Goal: Task Accomplishment & Management: Manage account settings

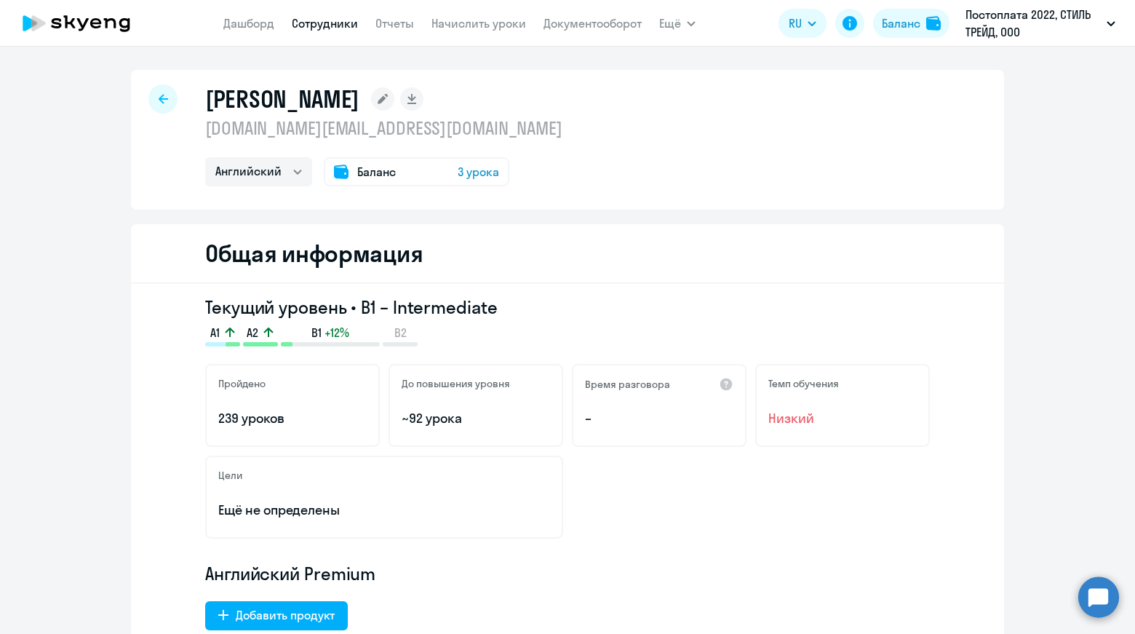
select select "english"
click at [339, 20] on link "Сотрудники" at bounding box center [325, 23] width 66 height 15
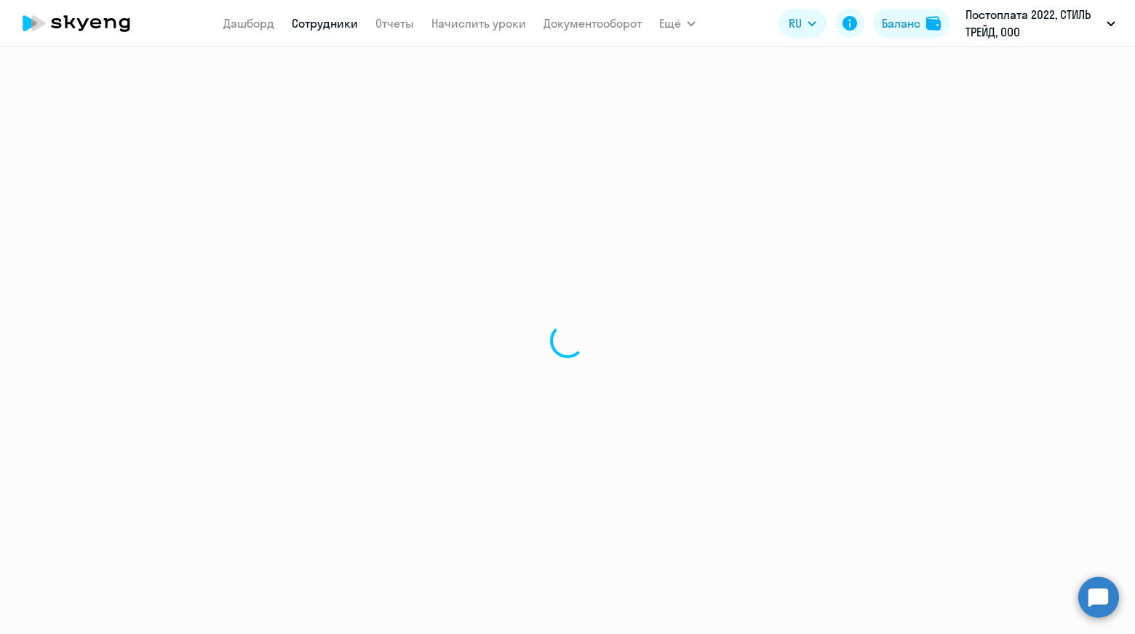
select select "30"
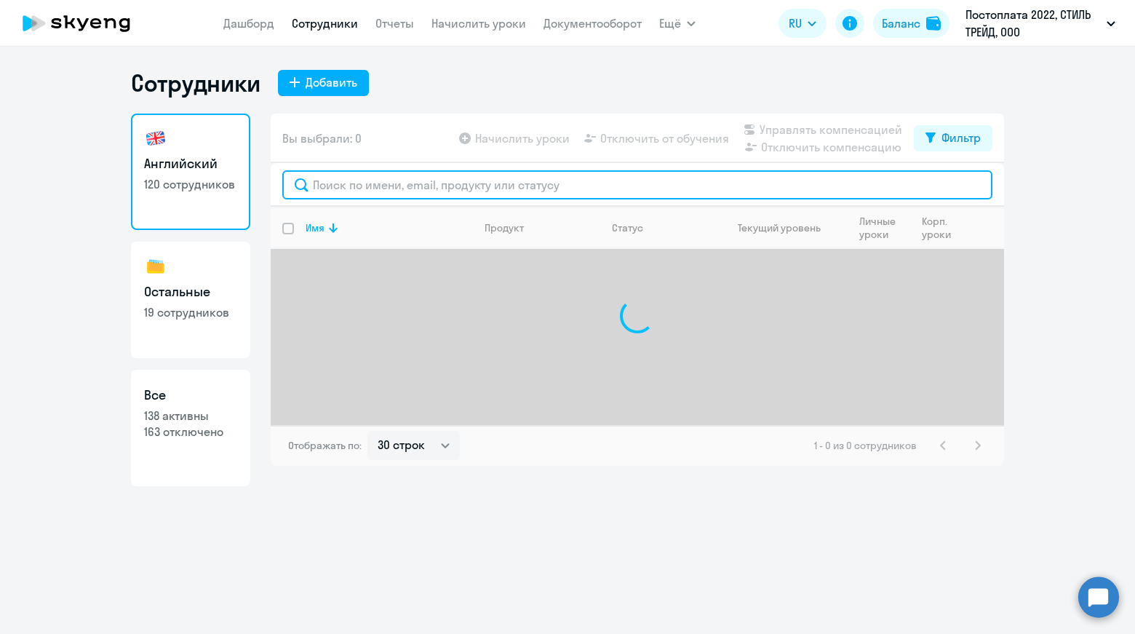
click at [596, 183] on input "text" at bounding box center [637, 184] width 710 height 29
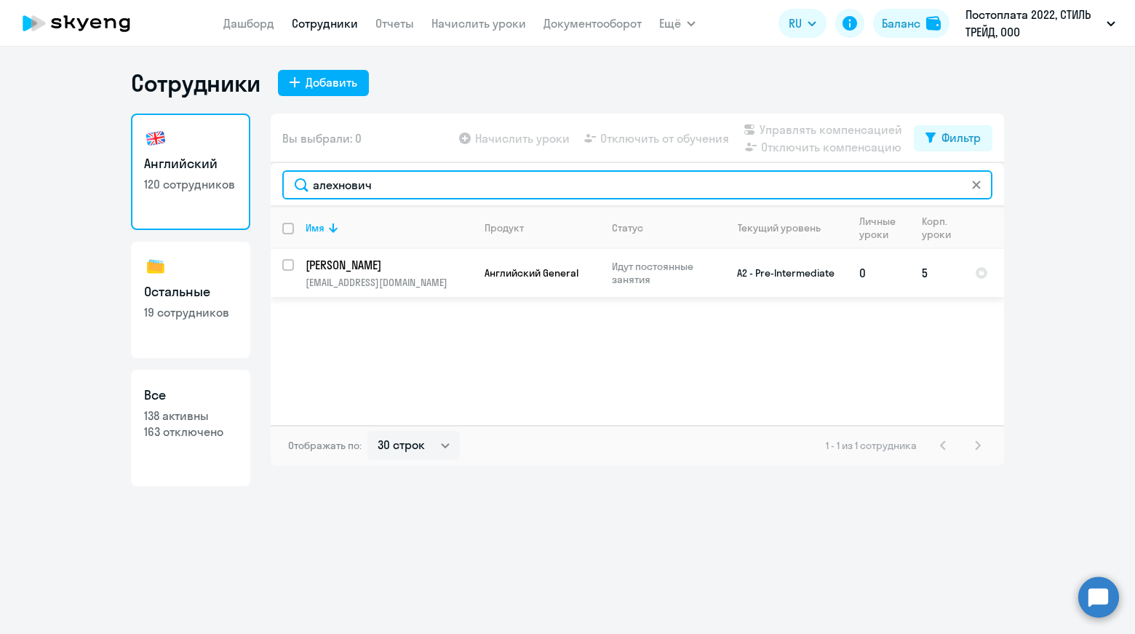
type input "алехнович"
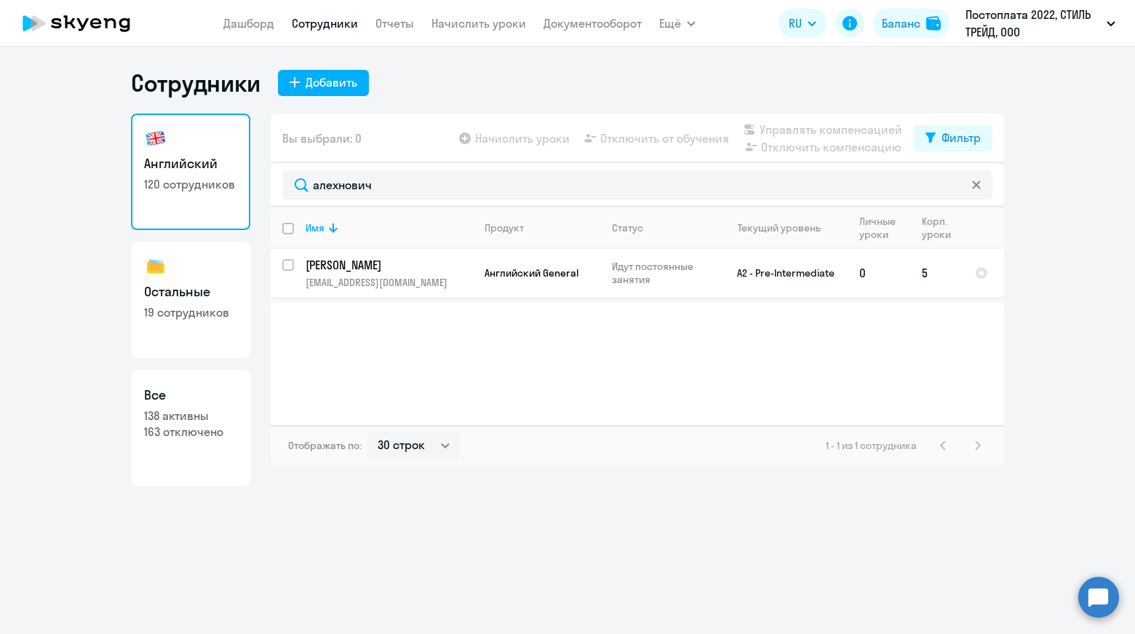
click at [382, 268] on p "[PERSON_NAME]" at bounding box center [388, 265] width 164 height 16
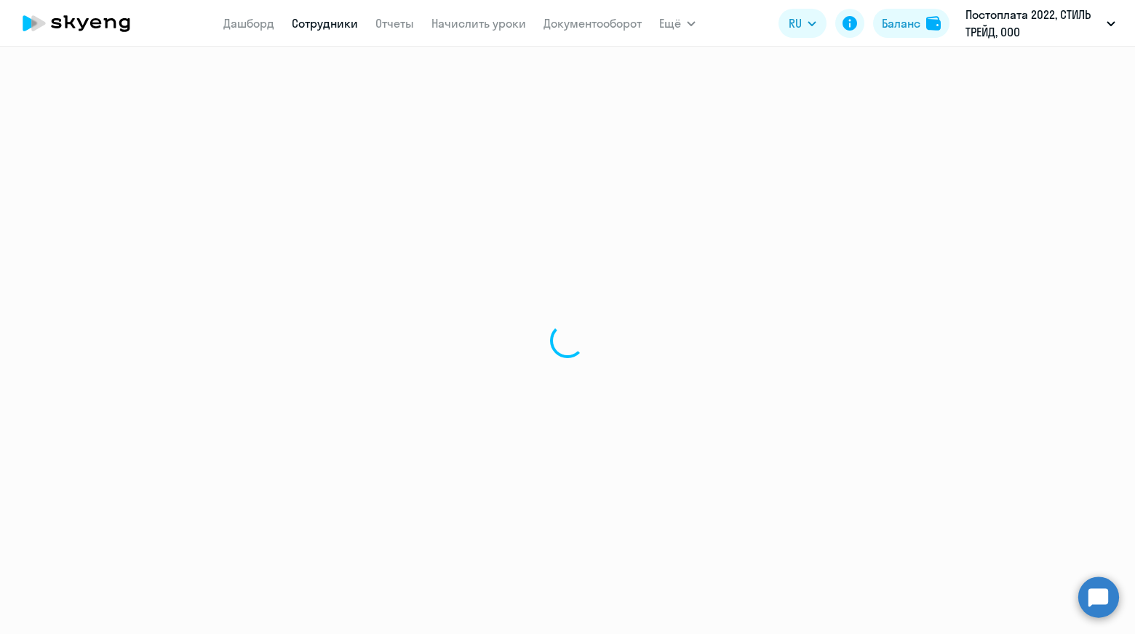
select select "english"
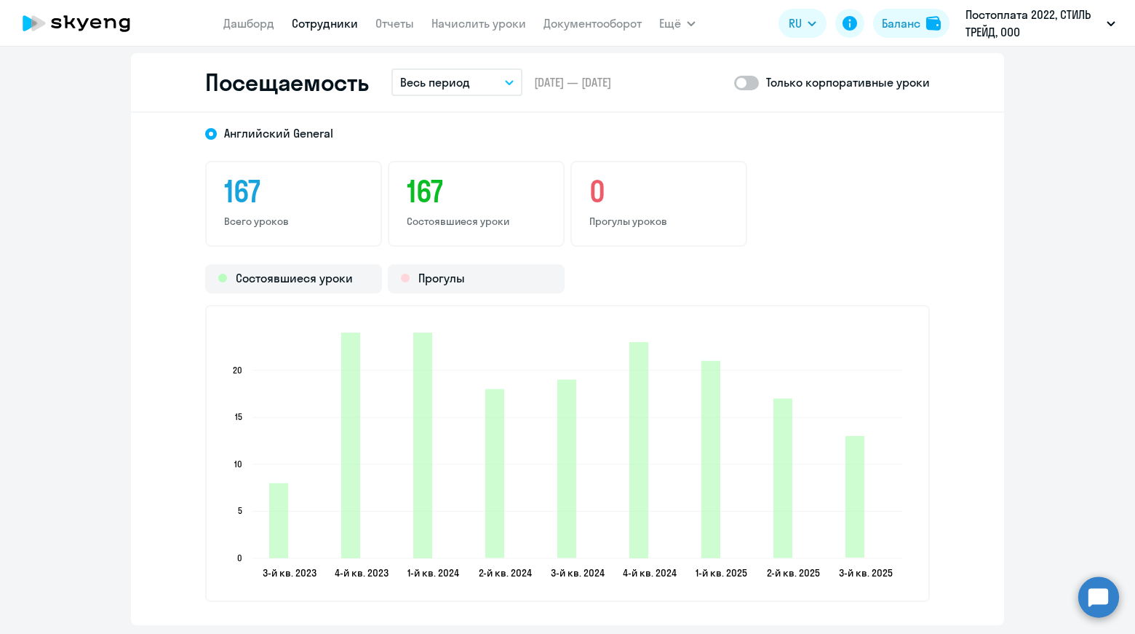
scroll to position [1892, 0]
click at [418, 87] on p "Весь период" at bounding box center [435, 82] width 70 height 17
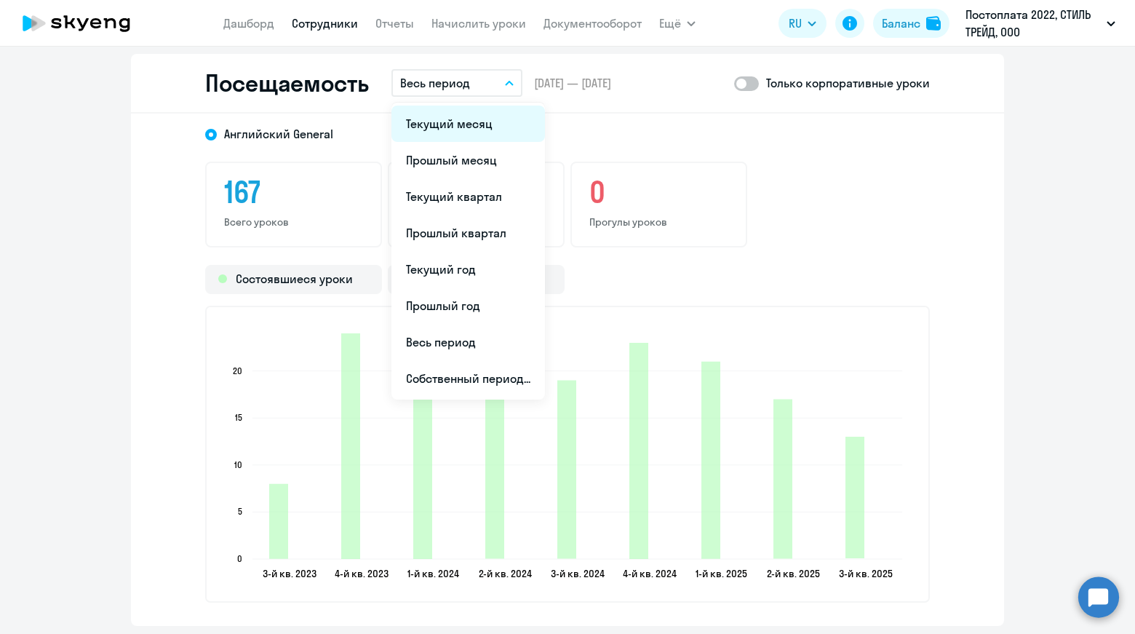
click at [468, 127] on li "Текущий месяц" at bounding box center [469, 124] width 154 height 36
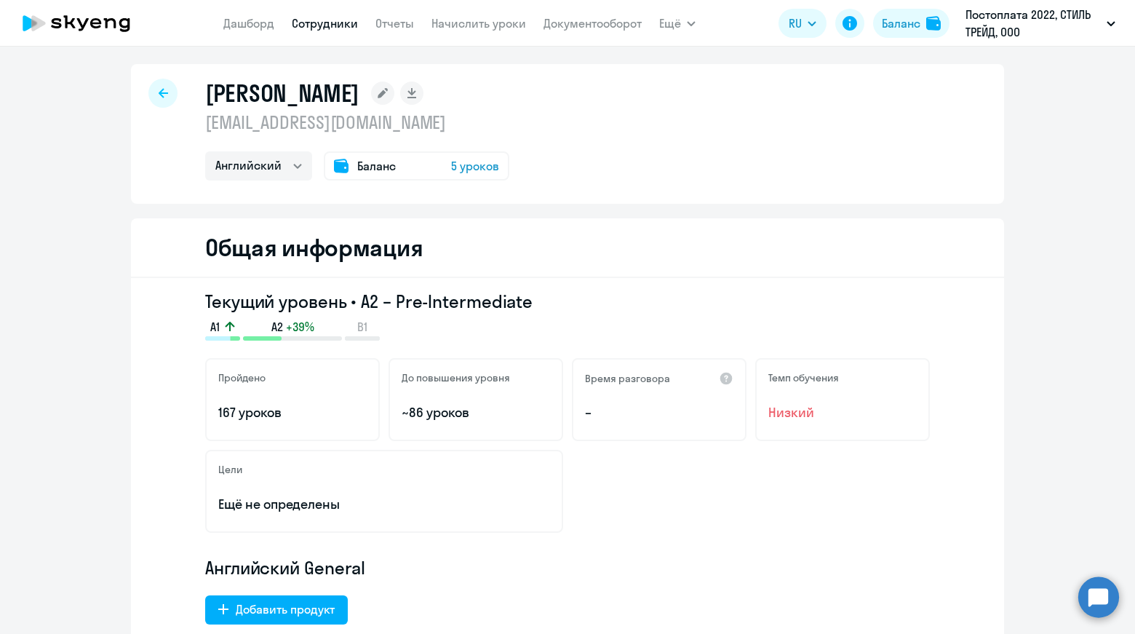
scroll to position [0, 0]
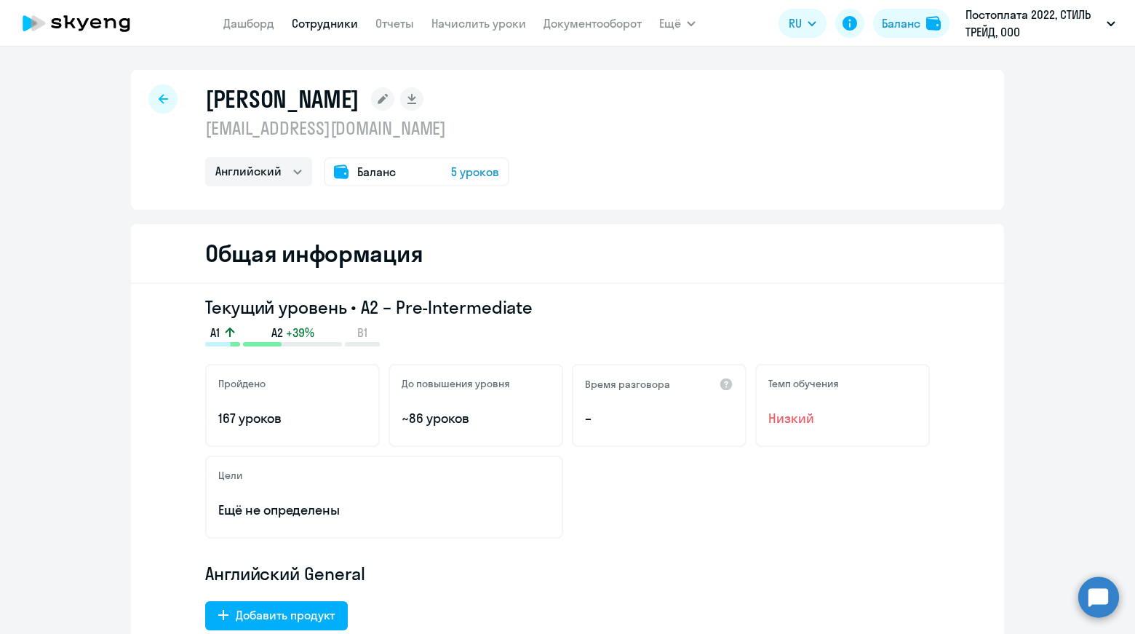
click at [320, 27] on link "Сотрудники" at bounding box center [325, 23] width 66 height 15
select select "30"
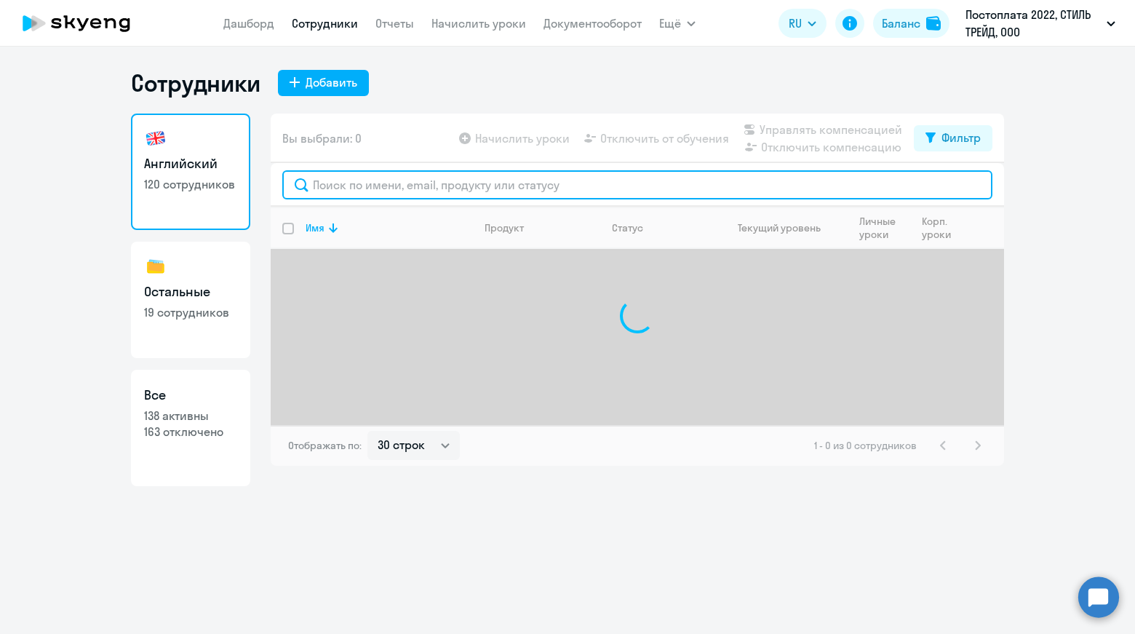
click at [511, 178] on input "text" at bounding box center [637, 184] width 710 height 29
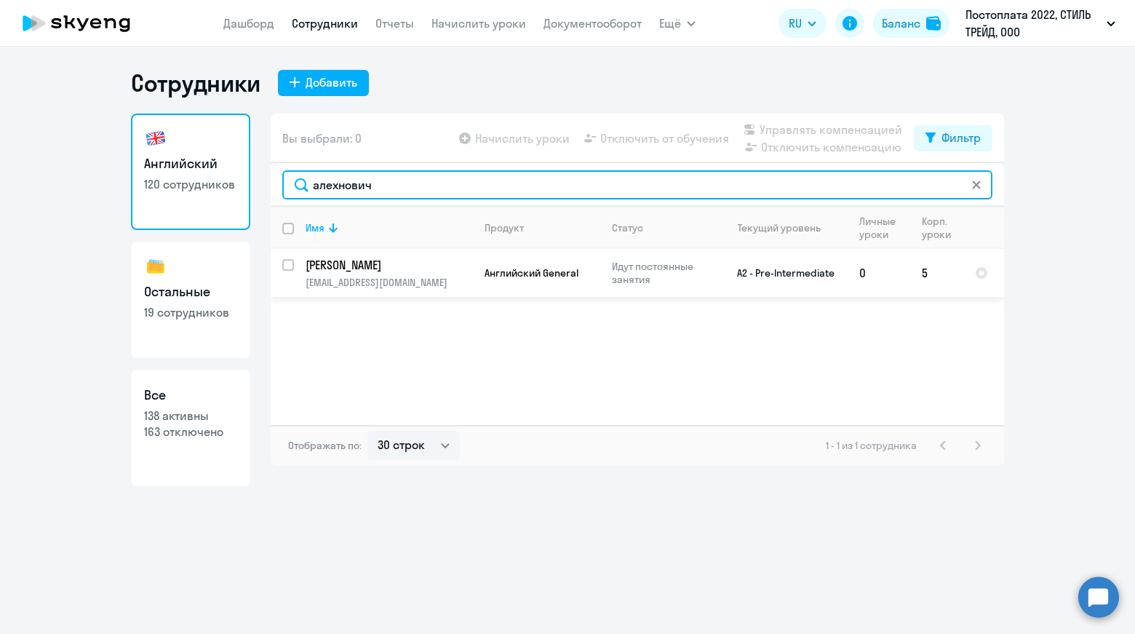
type input "алехнович"
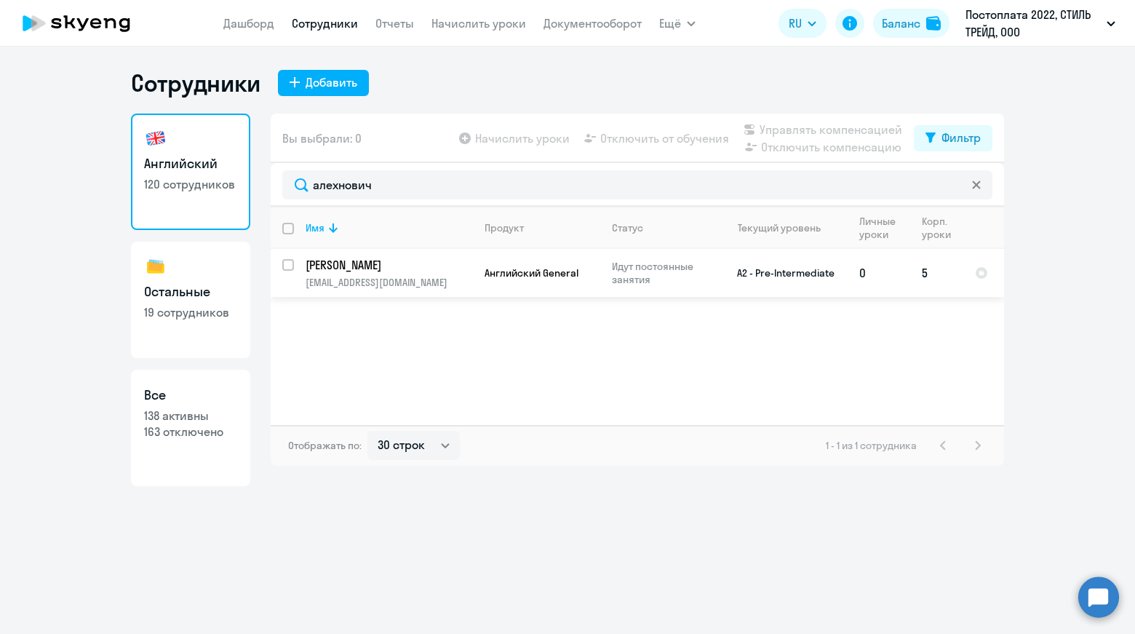
click at [293, 265] on input "select row 21158397" at bounding box center [296, 273] width 29 height 29
checkbox input "true"
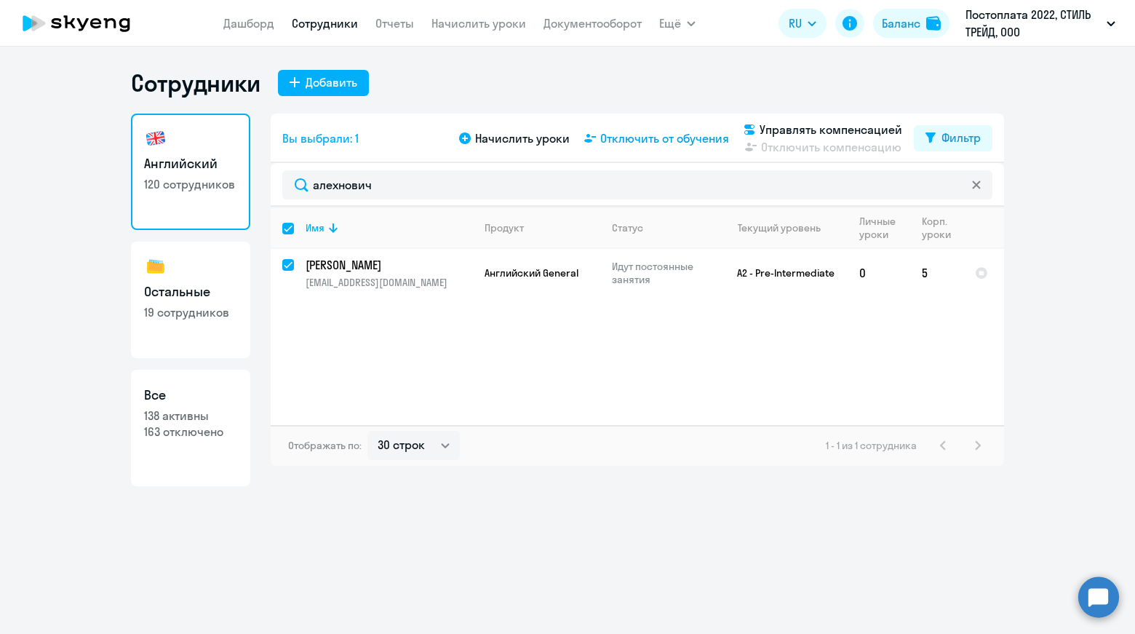
click at [647, 135] on span "Отключить от обучения" at bounding box center [664, 138] width 129 height 17
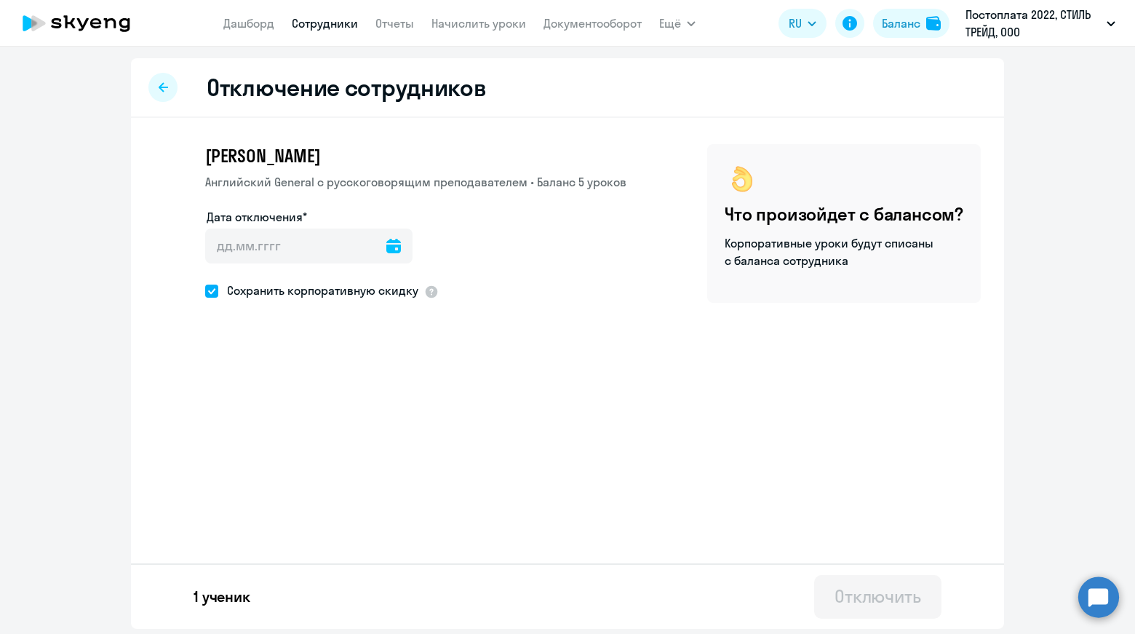
click at [386, 248] on icon at bounding box center [393, 246] width 15 height 15
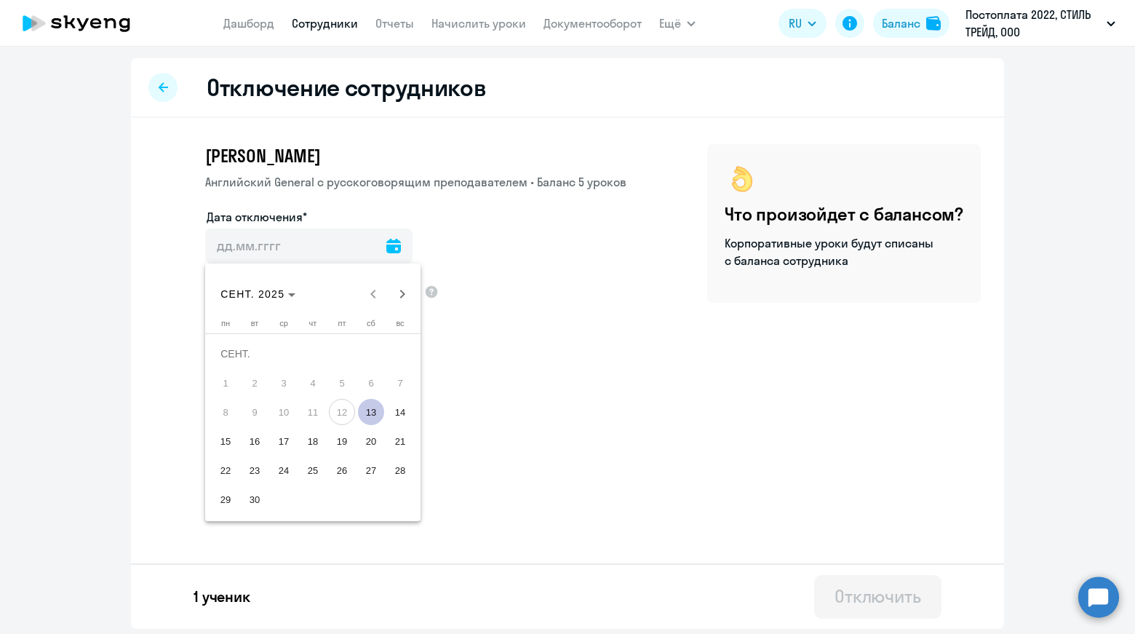
click at [253, 505] on span "30" at bounding box center [255, 499] width 26 height 26
type input "[DATE]"
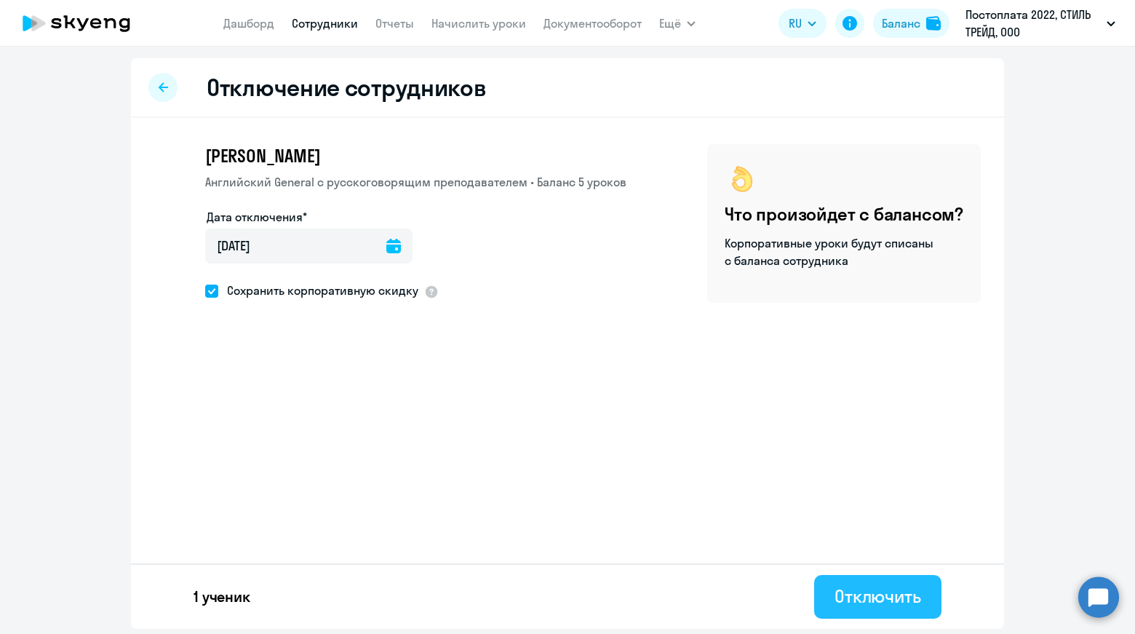
click at [864, 597] on div "Отключить" at bounding box center [878, 595] width 87 height 23
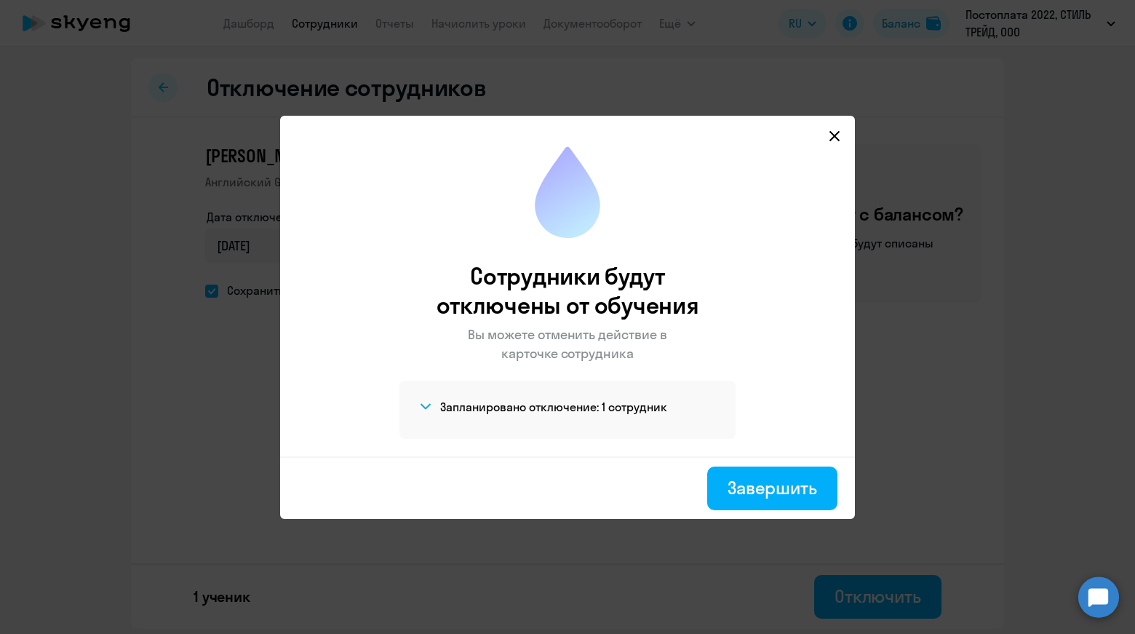
click at [841, 141] on svg-icon at bounding box center [834, 135] width 17 height 17
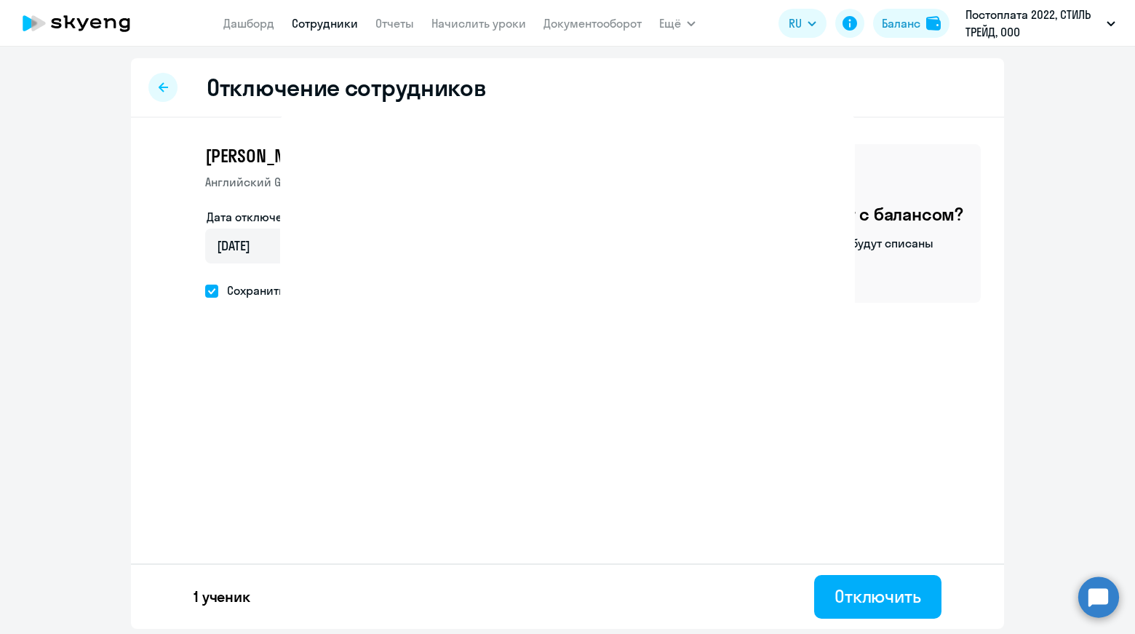
select select "30"
